Goal: Book appointment/travel/reservation

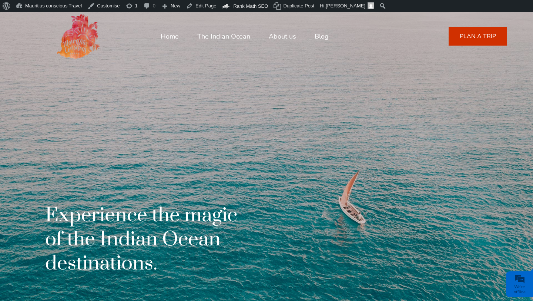
click at [476, 37] on link "PLAN A TRIP" at bounding box center [478, 36] width 59 height 19
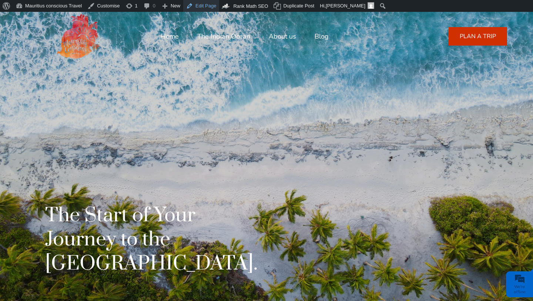
click at [197, 7] on link "Edit Page" at bounding box center [201, 6] width 36 height 12
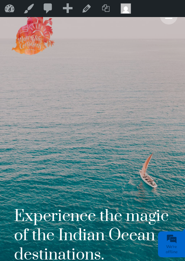
click at [166, 21] on div at bounding box center [169, 16] width 18 height 18
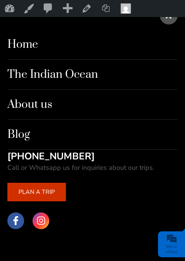
click at [37, 196] on link "PLAN A TRIP" at bounding box center [36, 192] width 59 height 19
